Goal: Task Accomplishment & Management: Manage account settings

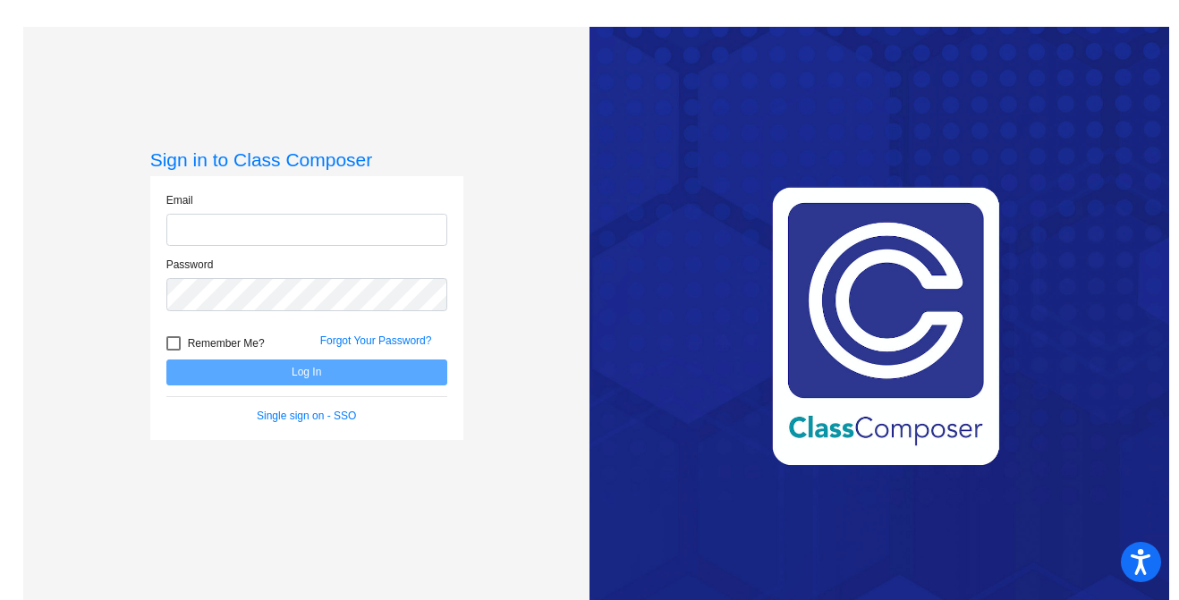
click at [285, 215] on input "email" at bounding box center [306, 230] width 281 height 33
type input "[EMAIL_ADDRESS][DOMAIN_NAME]"
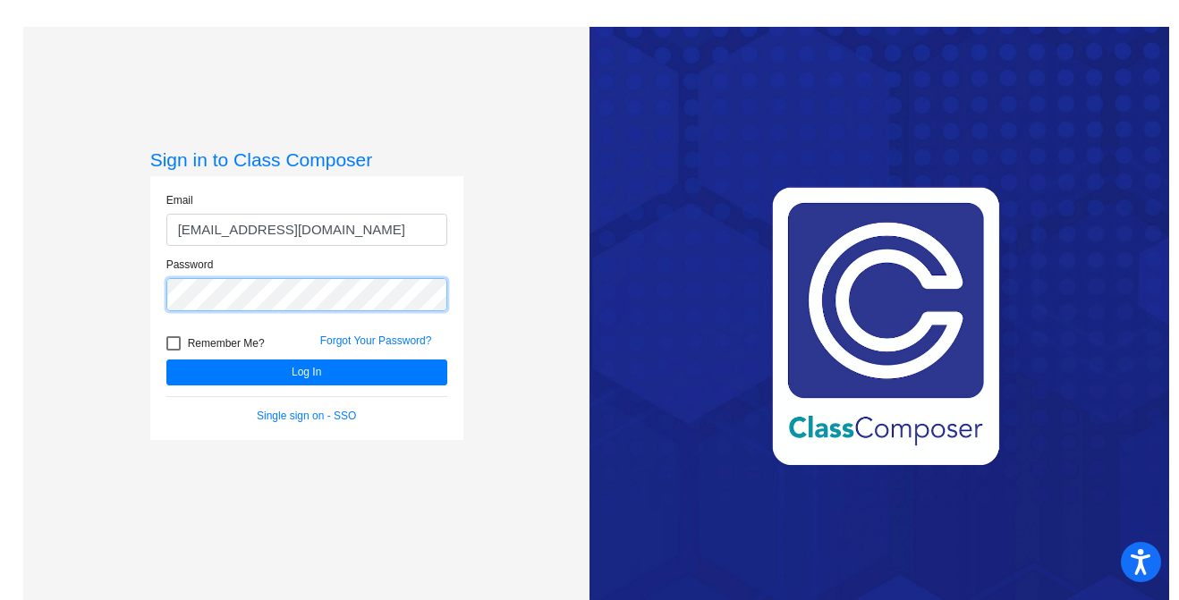
click at [166, 360] on button "Log In" at bounding box center [306, 373] width 281 height 26
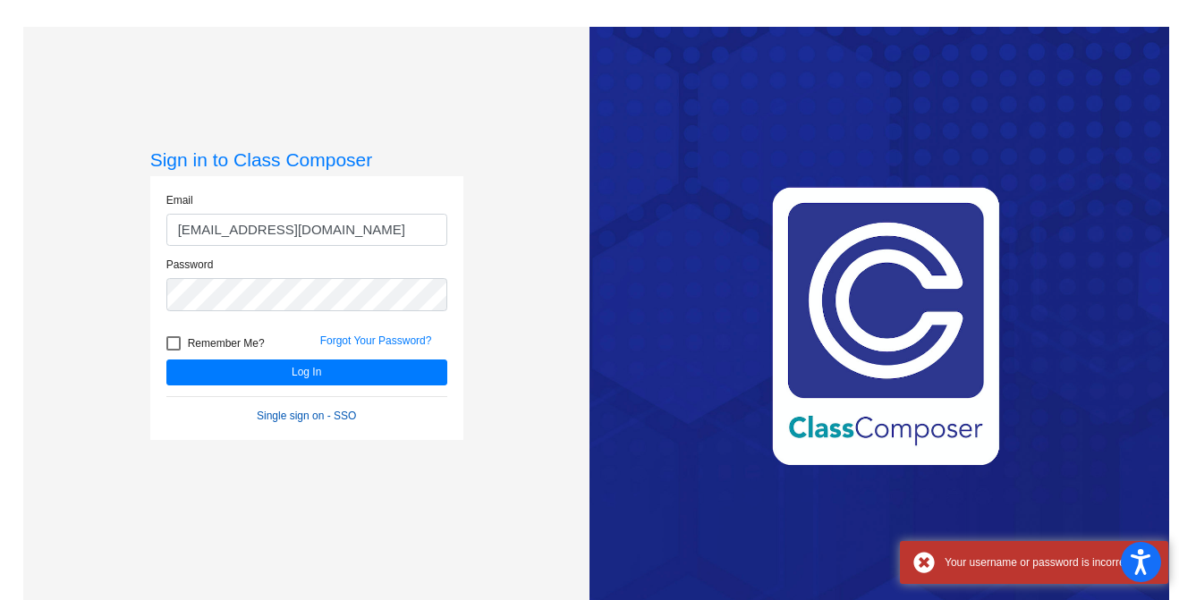
click at [335, 410] on link "Single sign on - SSO" at bounding box center [306, 416] width 99 height 13
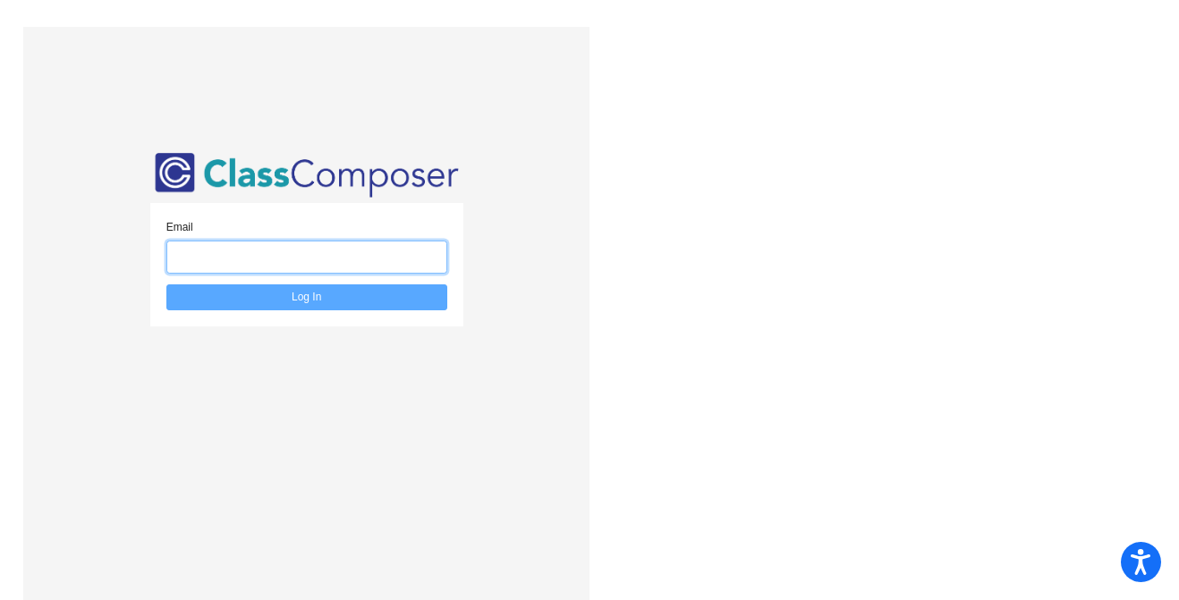
click at [355, 251] on input "email" at bounding box center [306, 257] width 281 height 33
type input "[EMAIL_ADDRESS][DOMAIN_NAME]"
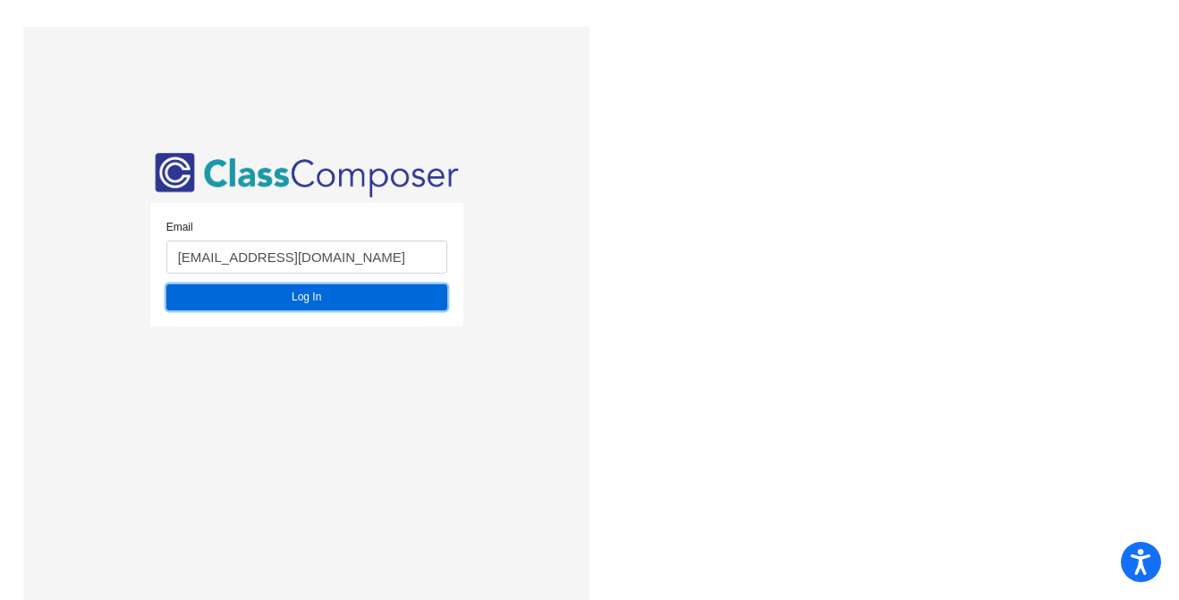
click at [336, 304] on button "Log In" at bounding box center [306, 297] width 281 height 26
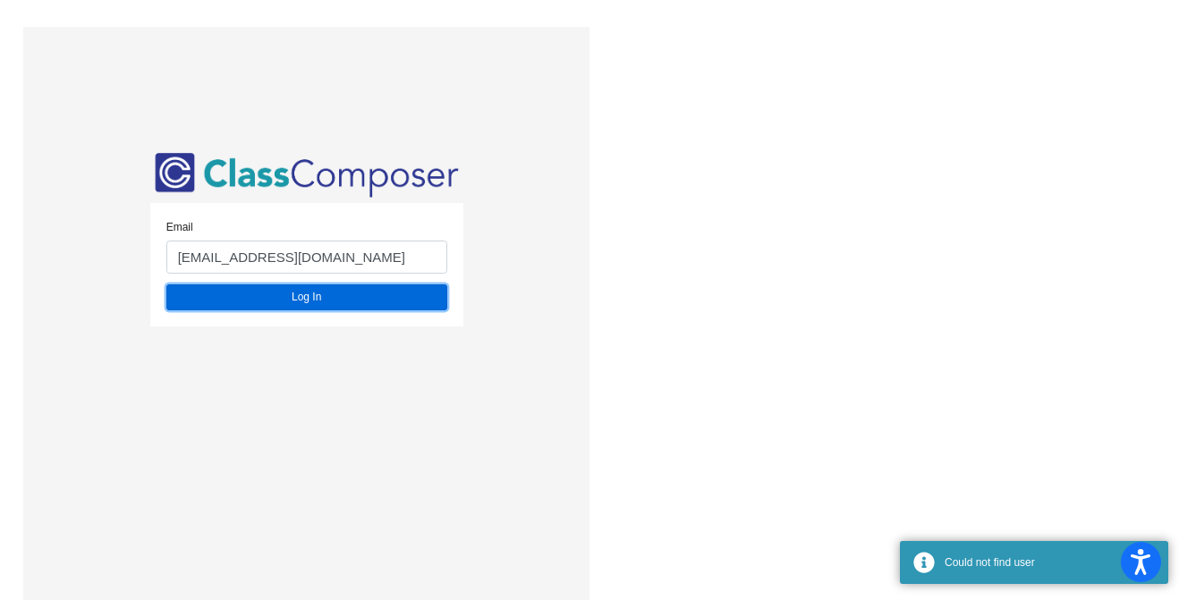
click at [337, 304] on button "Log In" at bounding box center [306, 297] width 281 height 26
